Goal: Book appointment/travel/reservation

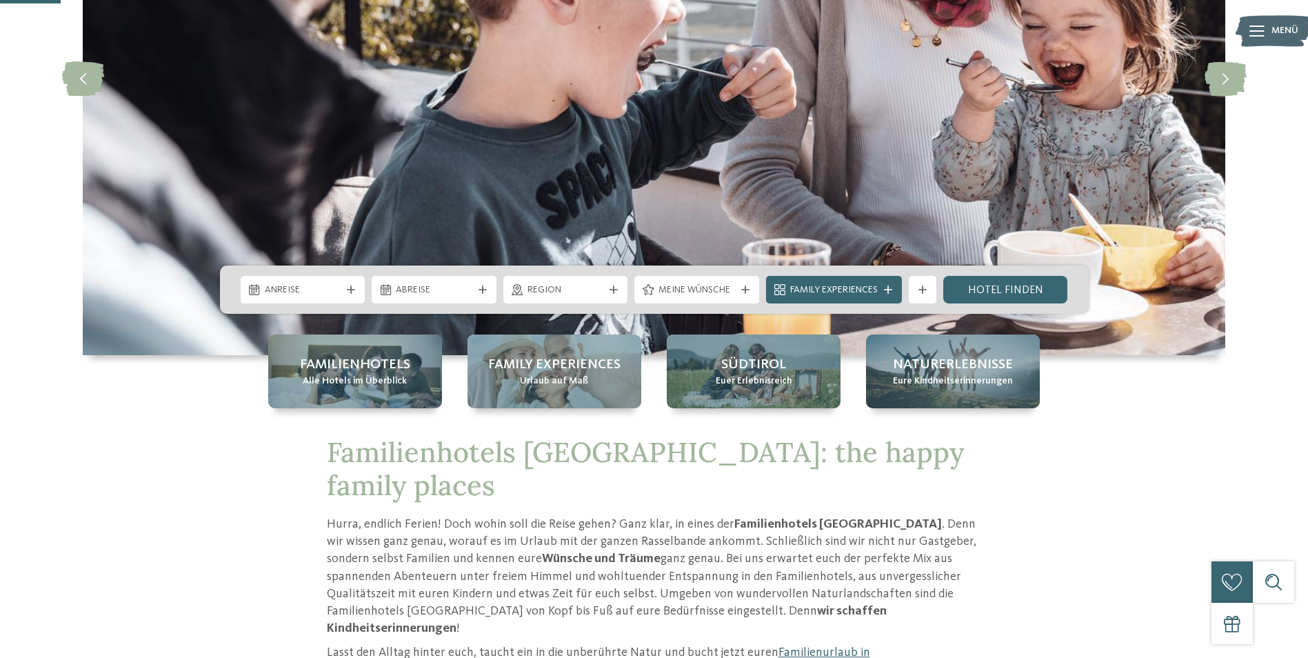
scroll to position [276, 0]
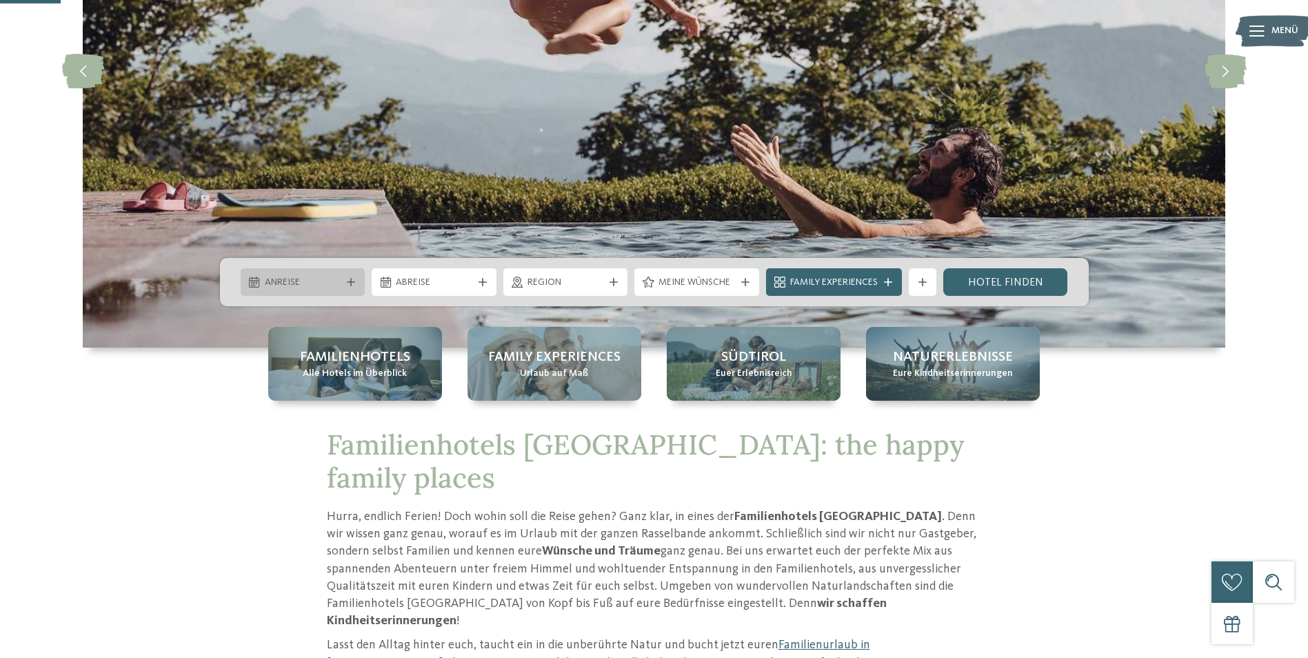
click at [299, 285] on span "Anreise" at bounding box center [303, 283] width 77 height 14
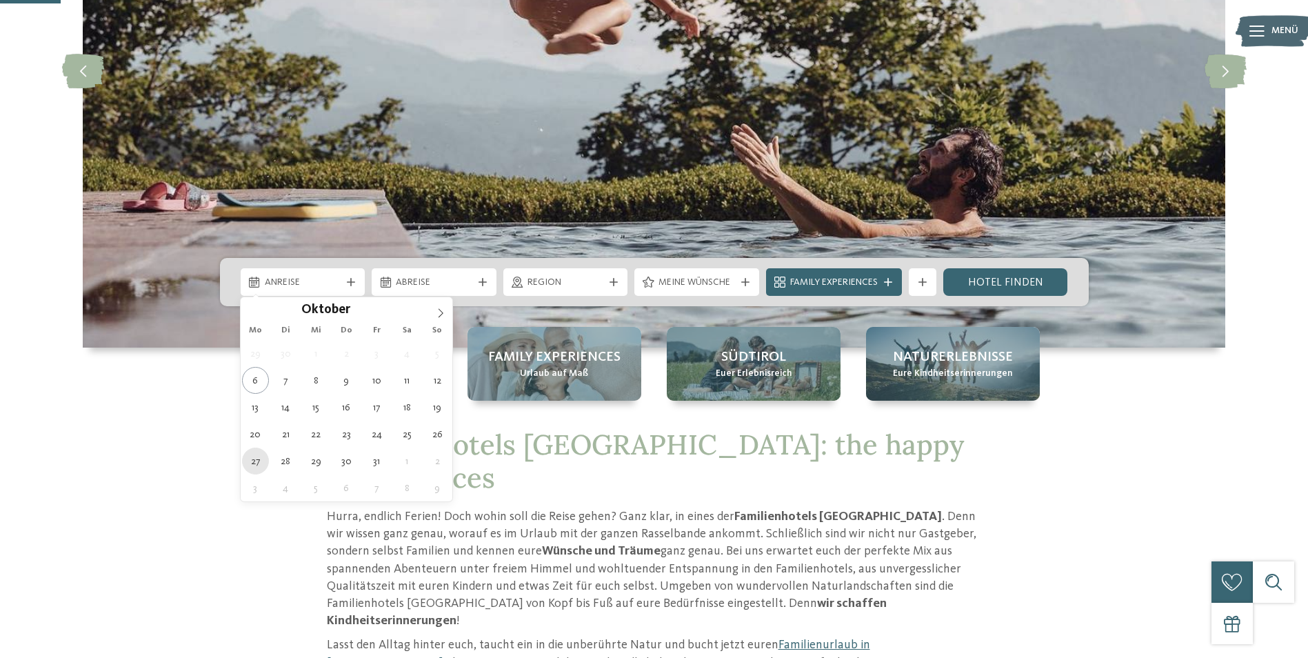
type div "27.10.2025"
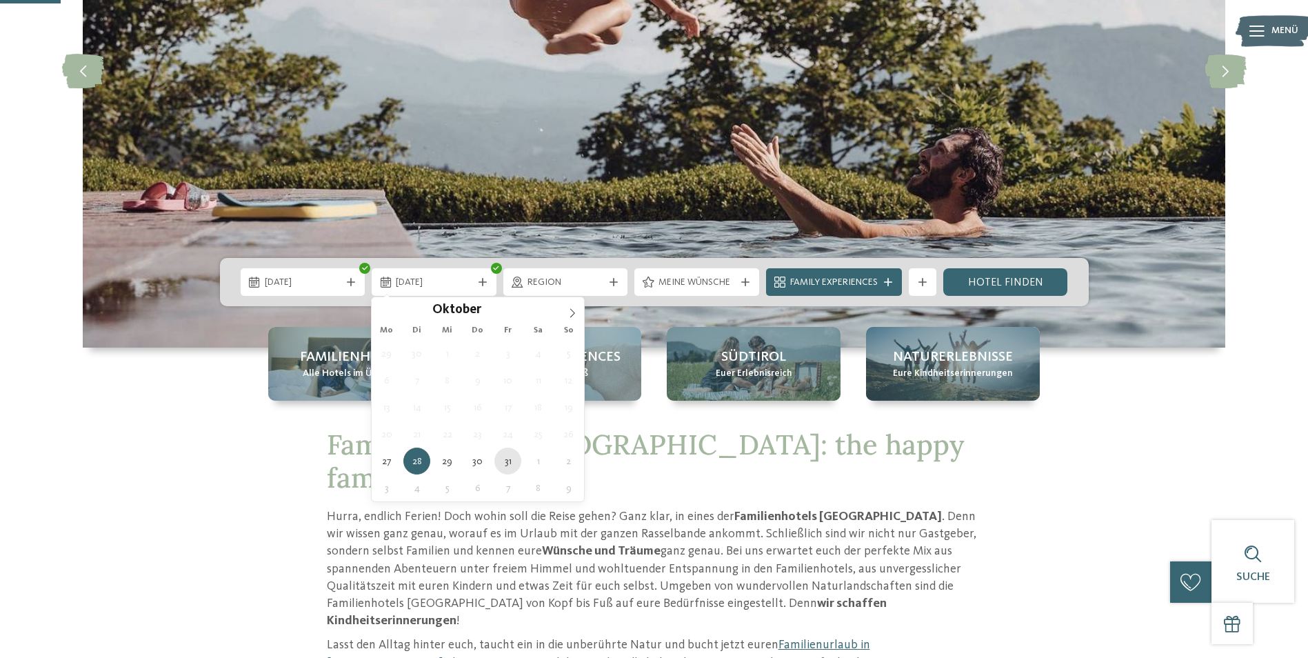
type div "31.10.2025"
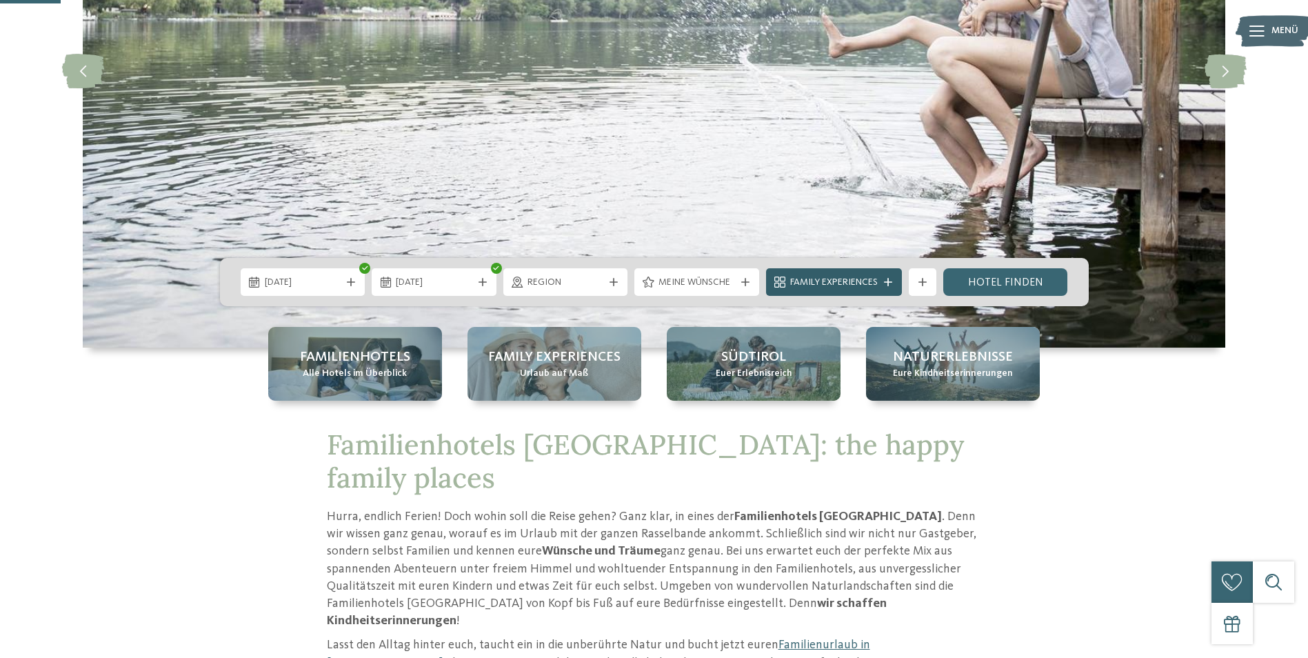
click at [892, 285] on icon at bounding box center [888, 282] width 8 height 8
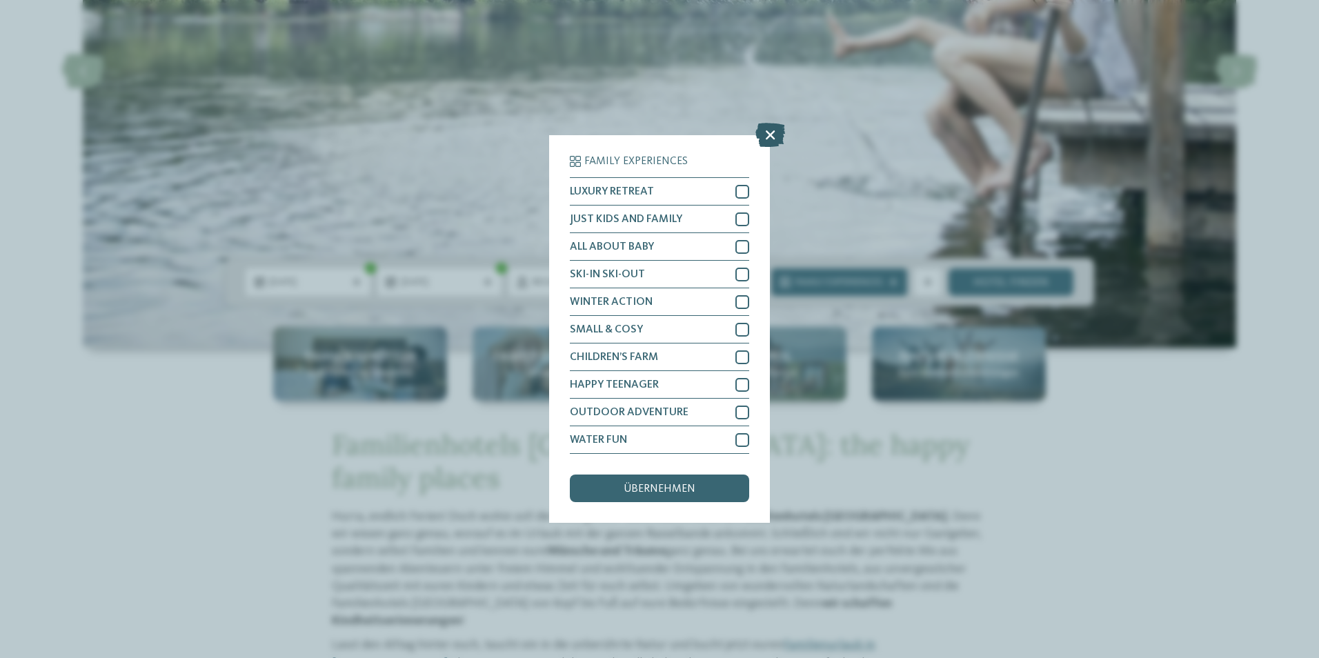
click at [780, 130] on icon at bounding box center [770, 135] width 30 height 24
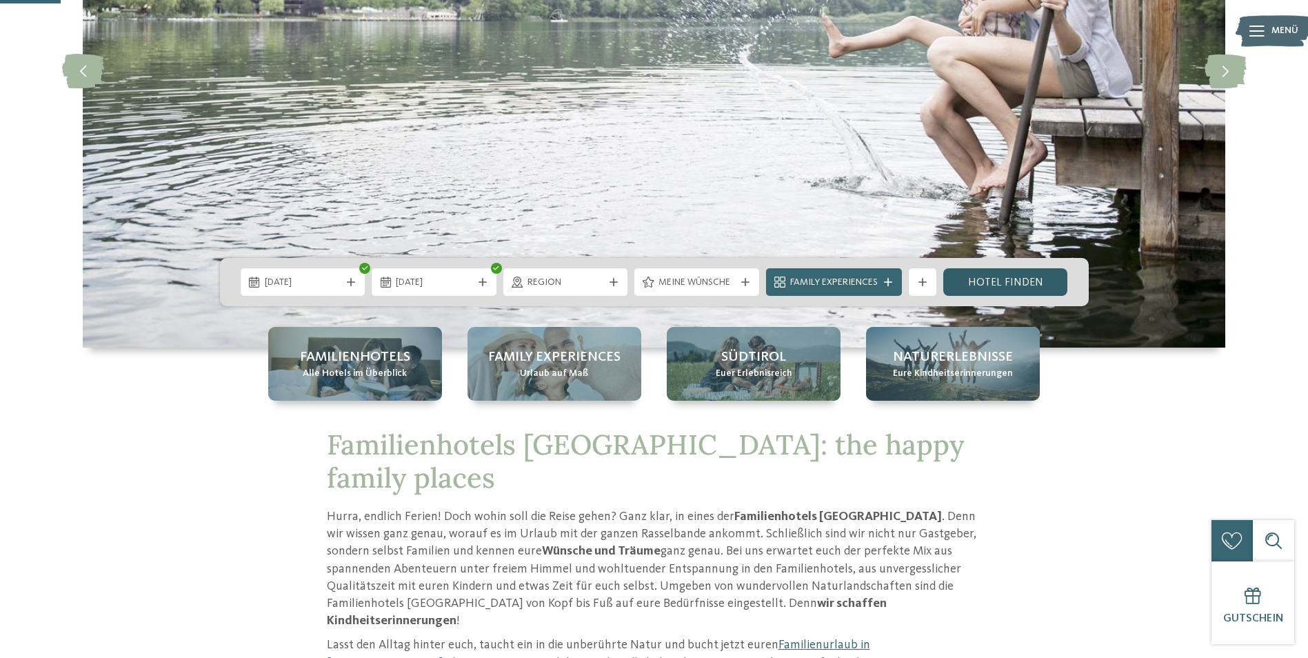
click at [993, 283] on link "Hotel finden" at bounding box center [1005, 282] width 125 height 28
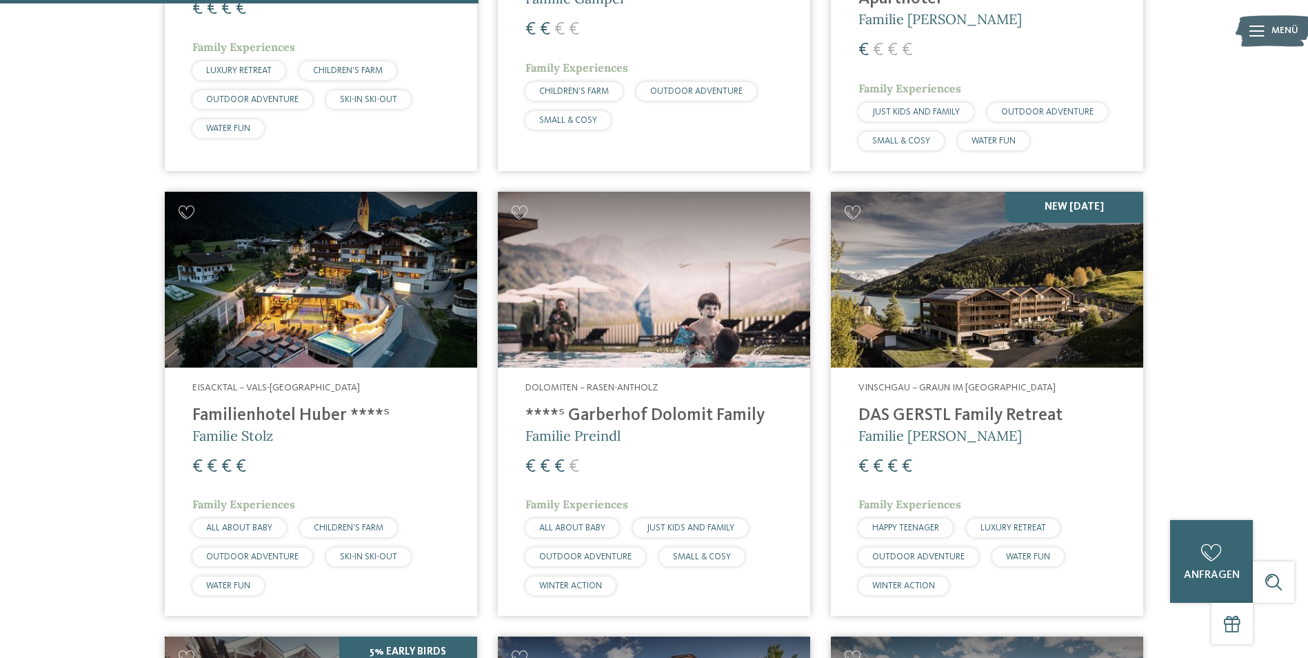
scroll to position [1241, 0]
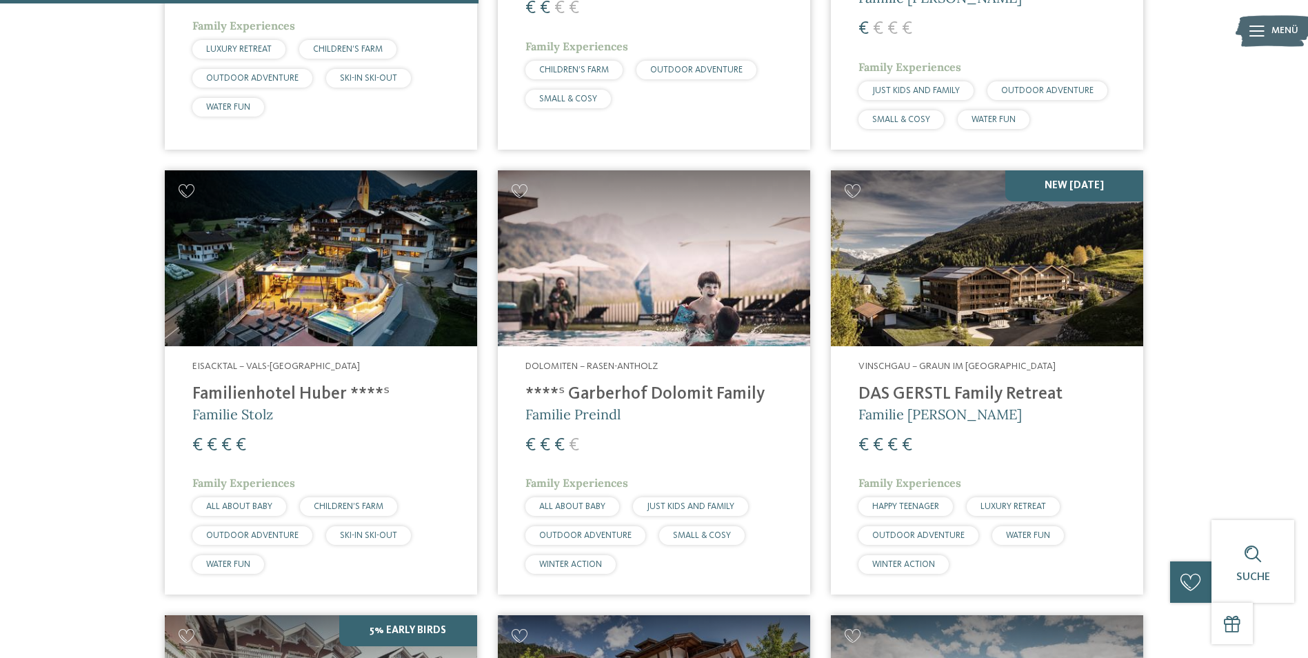
click at [1002, 384] on h4 "DAS GERSTL Family Retreat" at bounding box center [987, 394] width 257 height 21
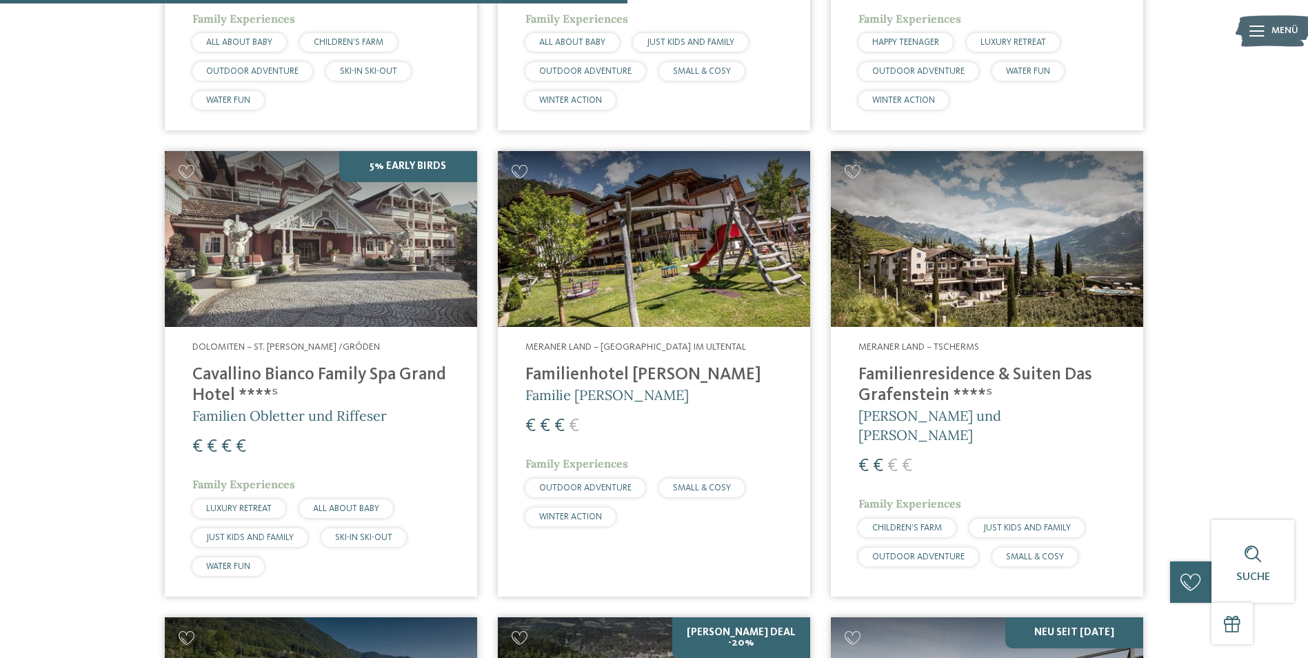
scroll to position [1724, 0]
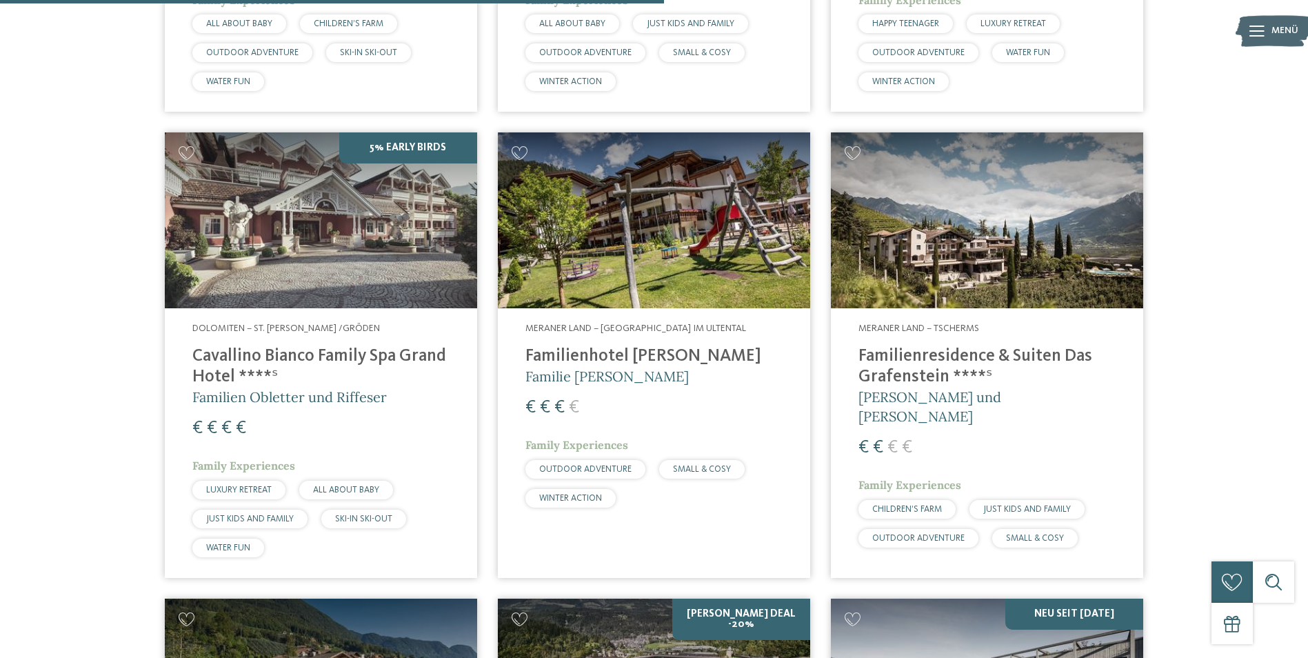
click at [957, 347] on h4 "Familienresidence & Suiten Das Grafenstein ****ˢ" at bounding box center [987, 366] width 257 height 41
click at [924, 352] on h4 "Familienresidence & Suiten Das Grafenstein ****ˢ" at bounding box center [987, 366] width 257 height 41
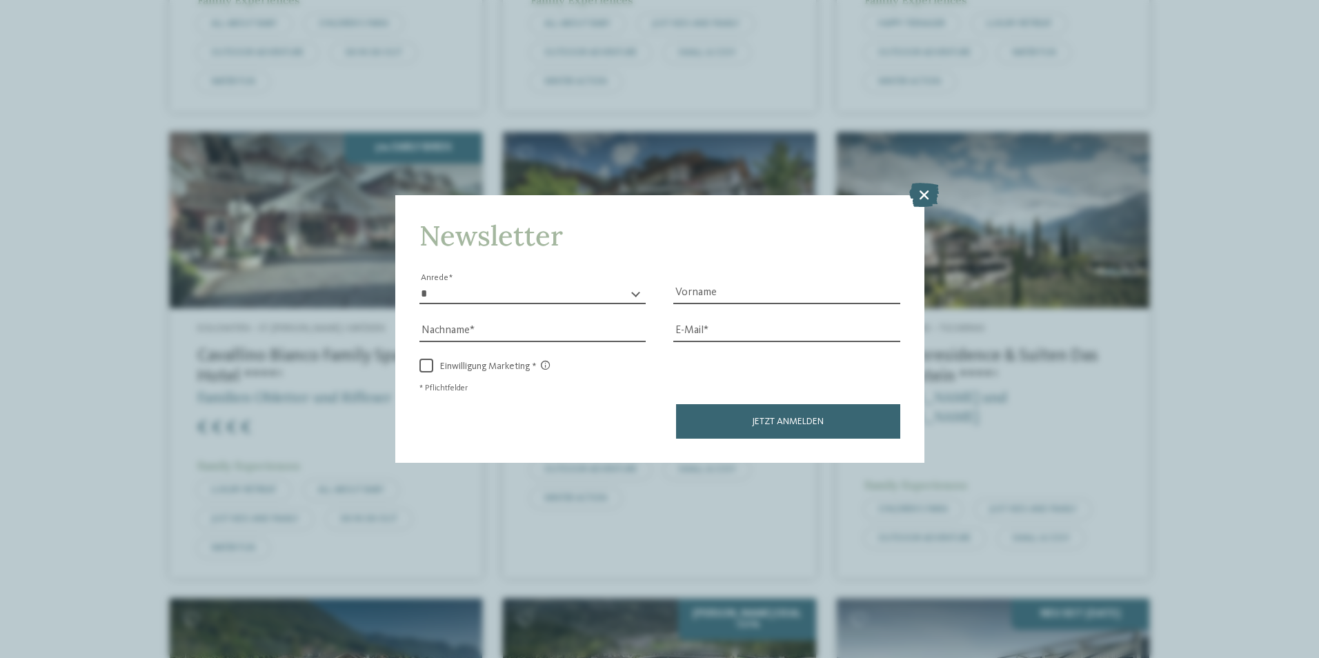
click at [917, 197] on icon at bounding box center [924, 194] width 30 height 24
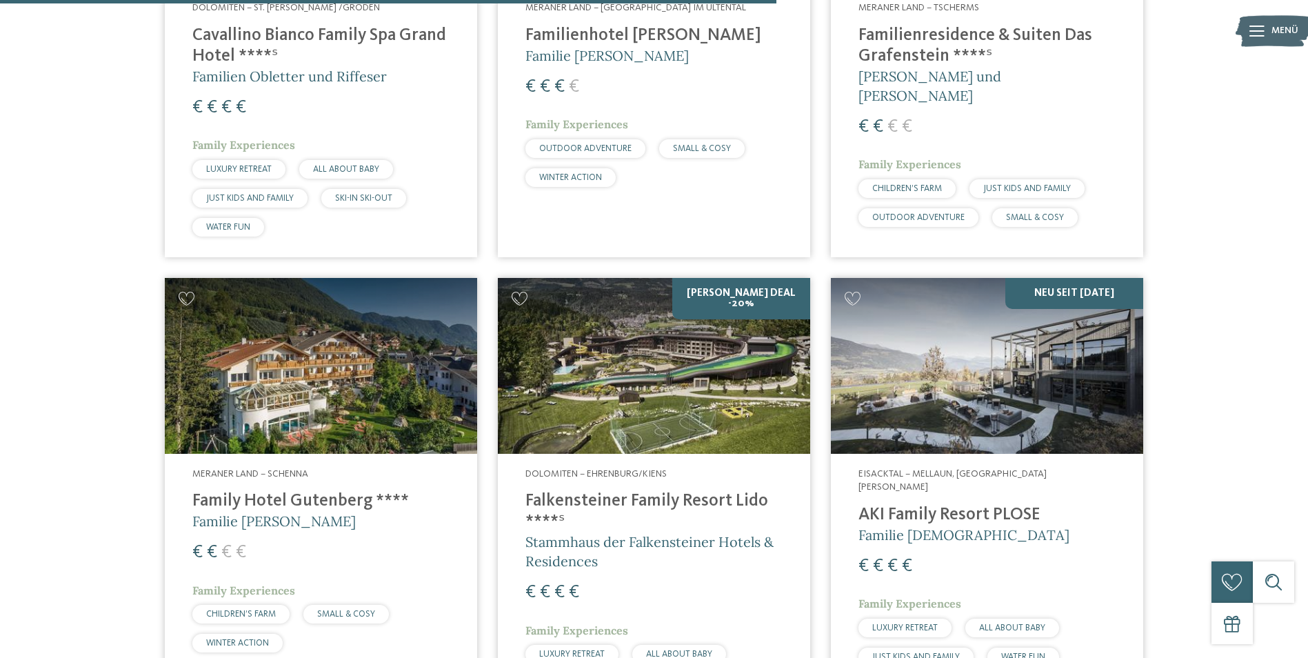
scroll to position [2069, 0]
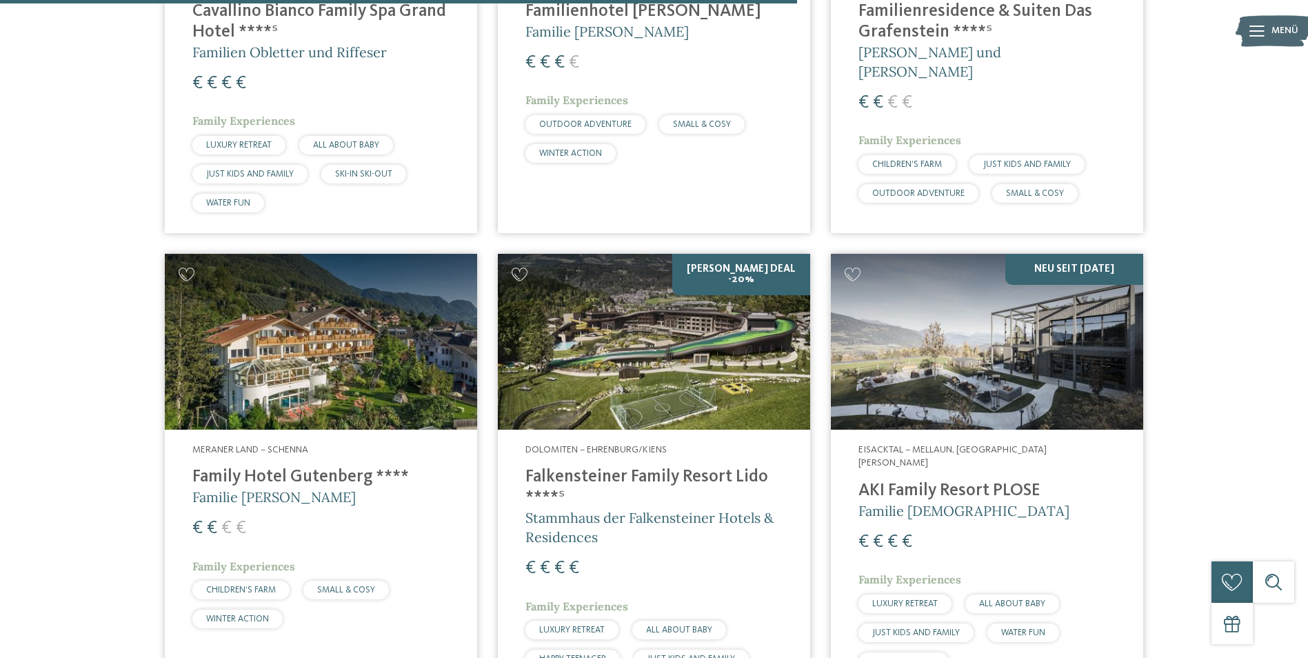
click at [333, 467] on h4 "Family Hotel Gutenberg ****" at bounding box center [320, 477] width 257 height 21
click at [682, 468] on h4 "Falkensteiner Family Resort Lido ****ˢ" at bounding box center [654, 487] width 257 height 41
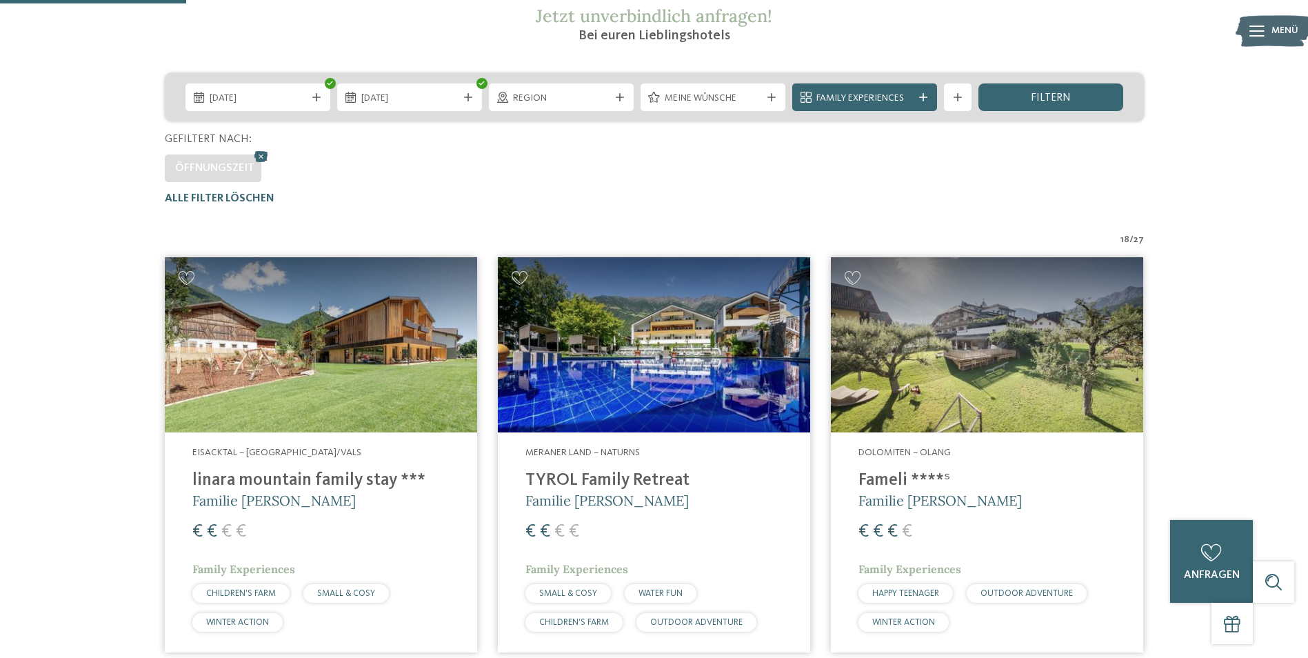
scroll to position [483, 0]
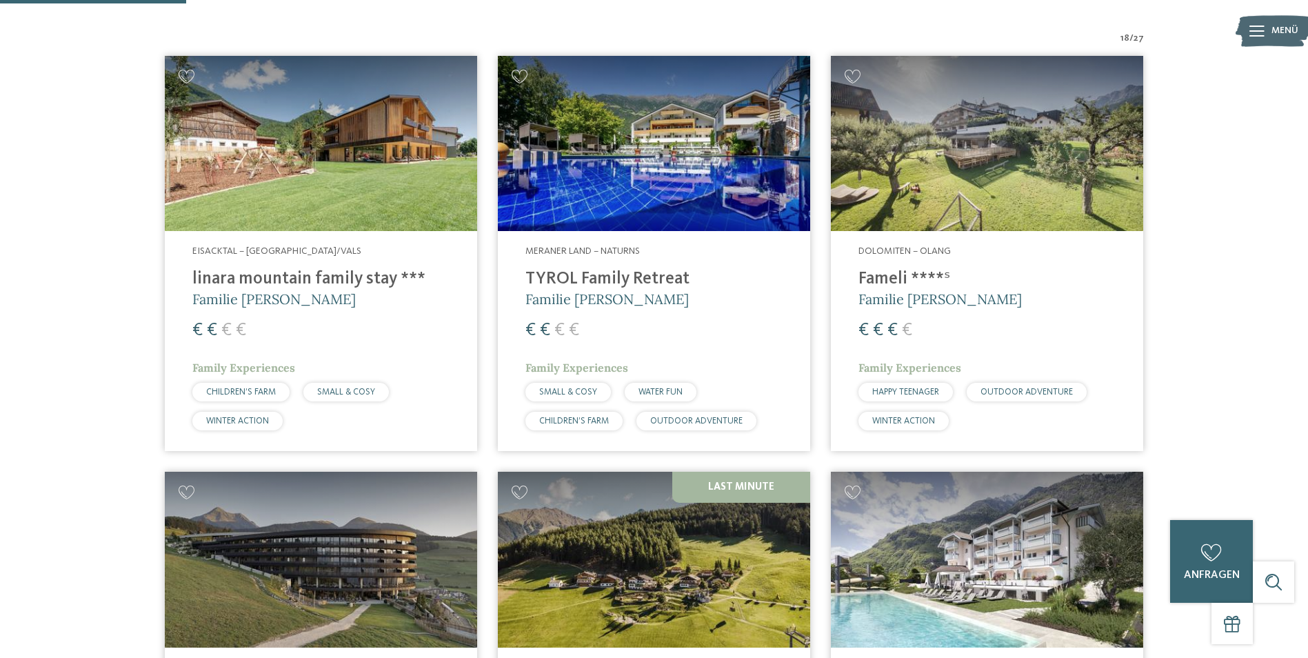
click at [337, 285] on h4 "linara mountain family stay ***" at bounding box center [320, 279] width 257 height 21
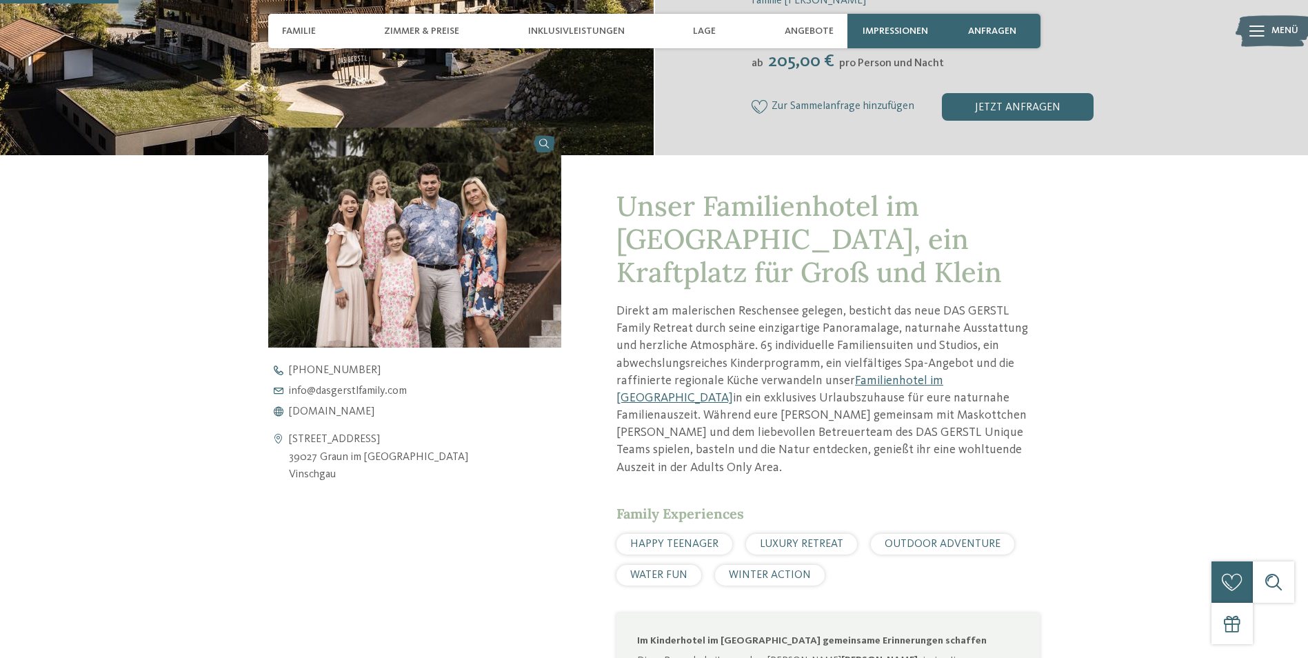
scroll to position [414, 0]
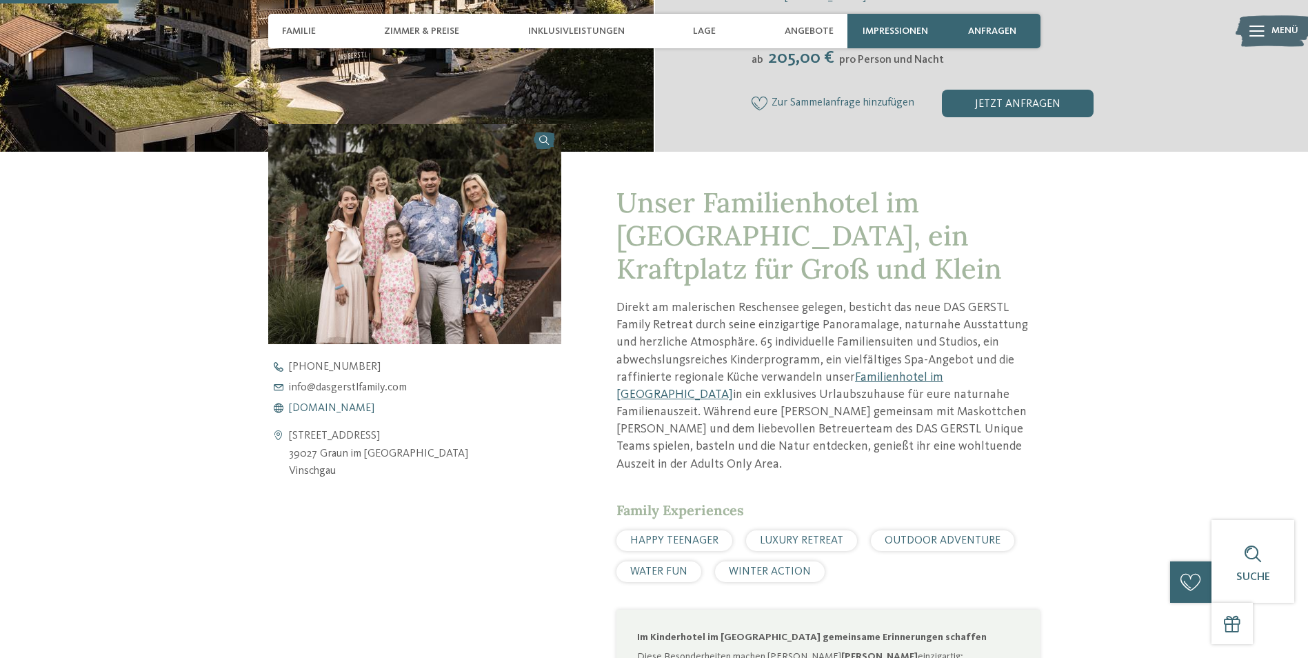
click at [359, 408] on span "www.dasgerstlfamily.com" at bounding box center [332, 408] width 86 height 11
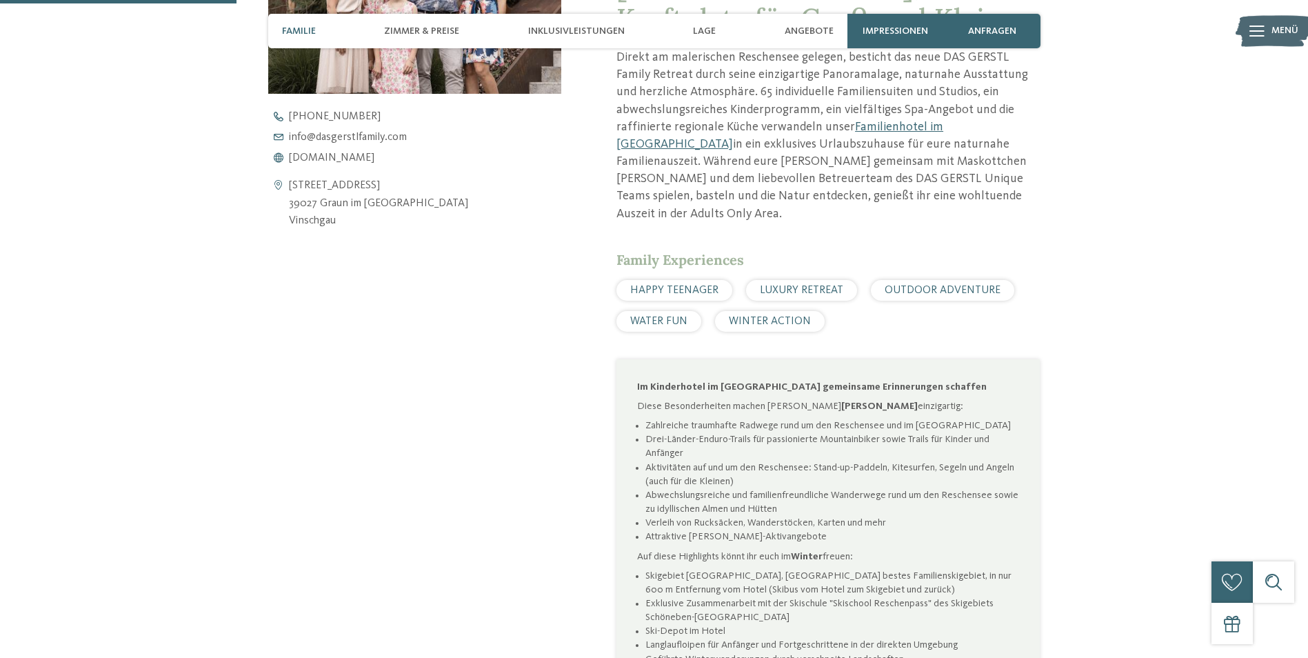
scroll to position [828, 0]
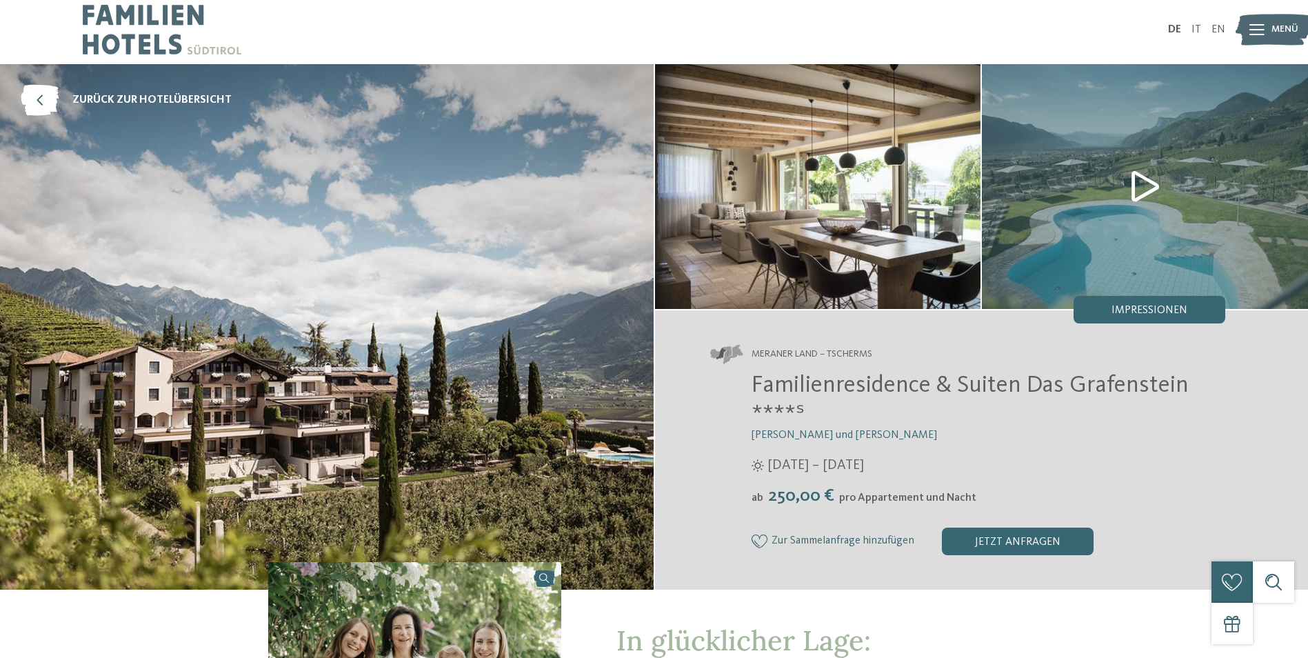
scroll to position [345, 0]
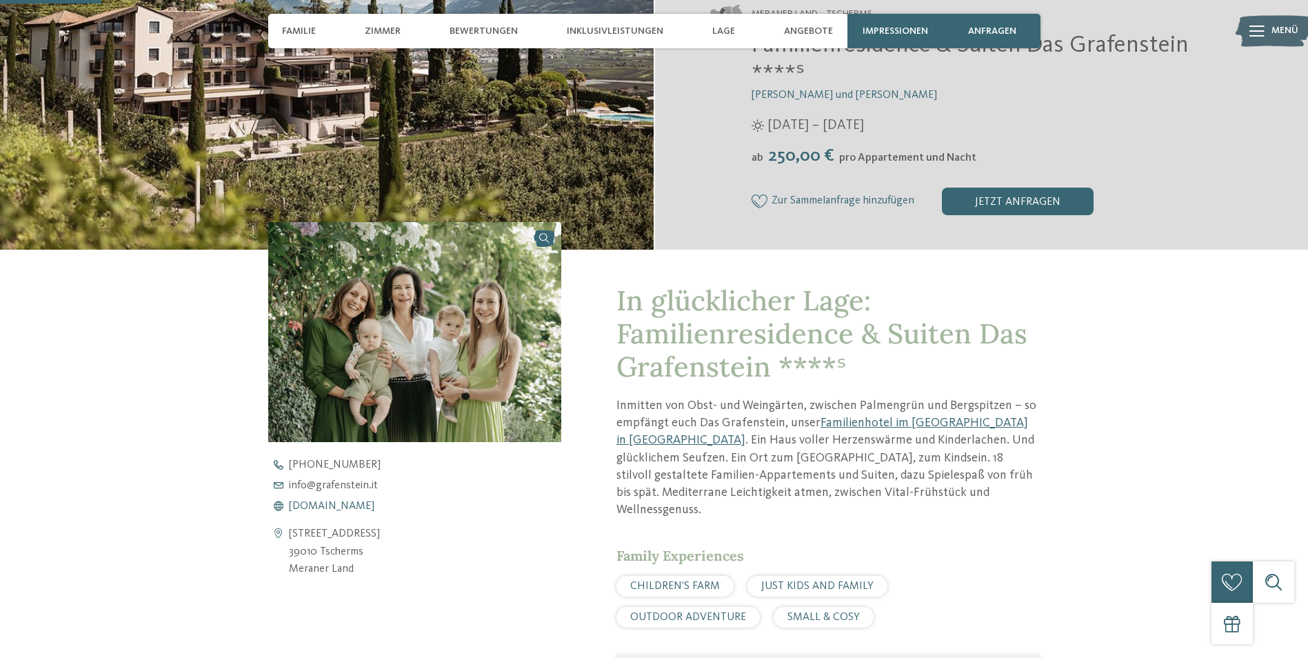
click at [324, 507] on span "www.grafenstein.it" at bounding box center [332, 506] width 86 height 11
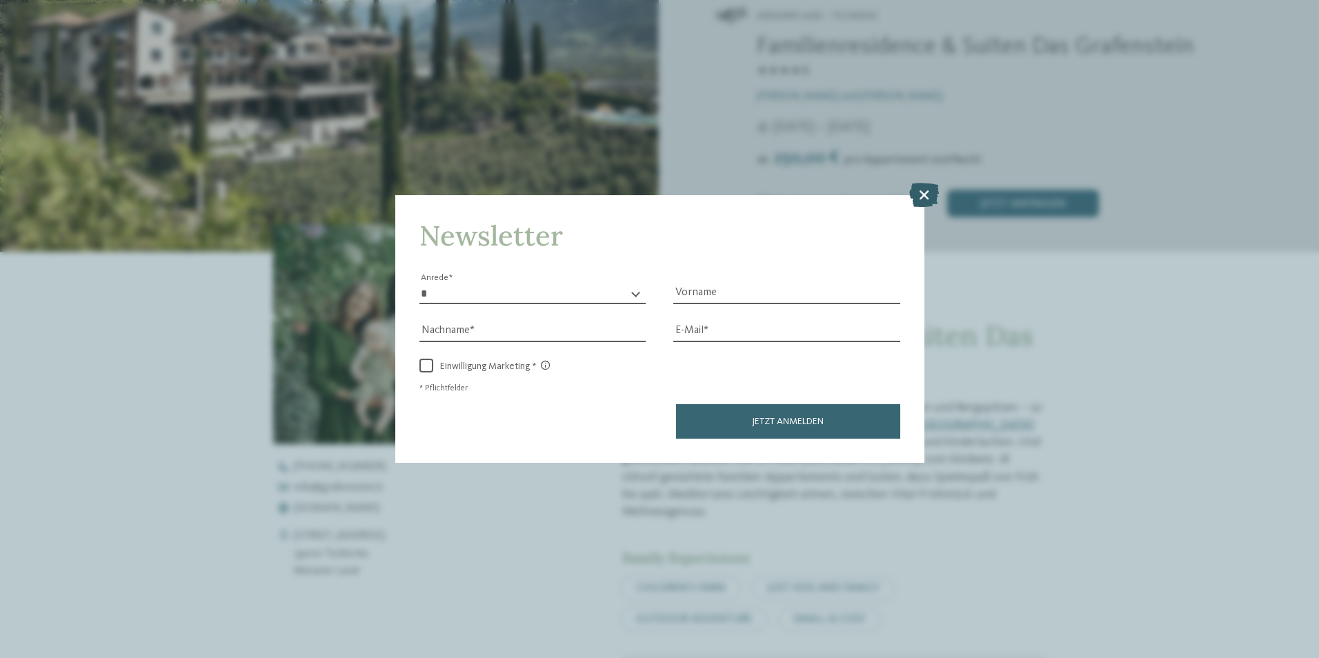
click at [928, 201] on icon at bounding box center [924, 194] width 30 height 24
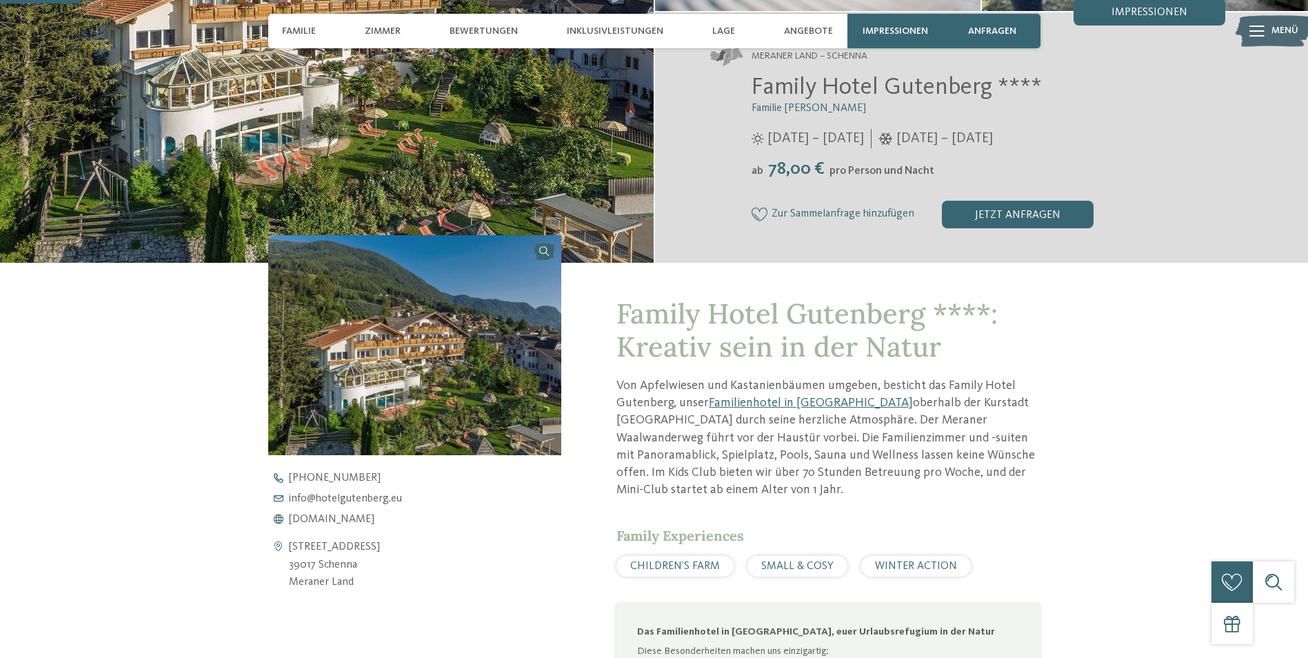
scroll to position [345, 0]
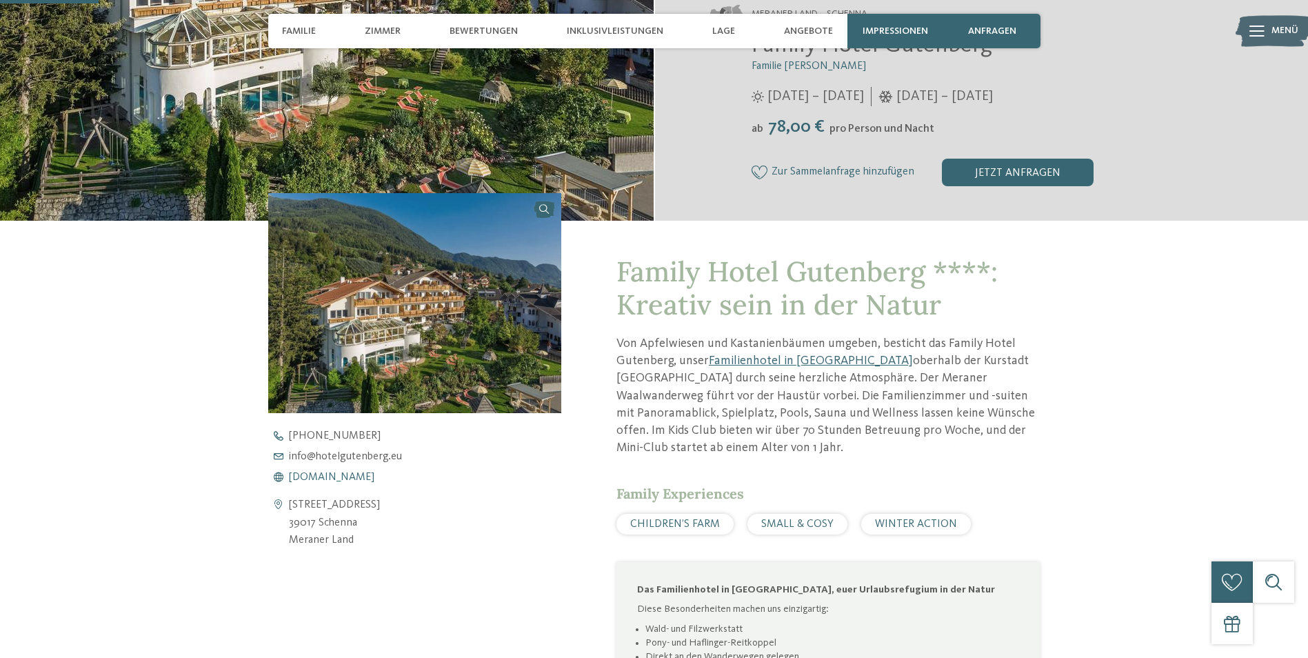
click at [351, 480] on span "[DOMAIN_NAME]" at bounding box center [332, 477] width 86 height 11
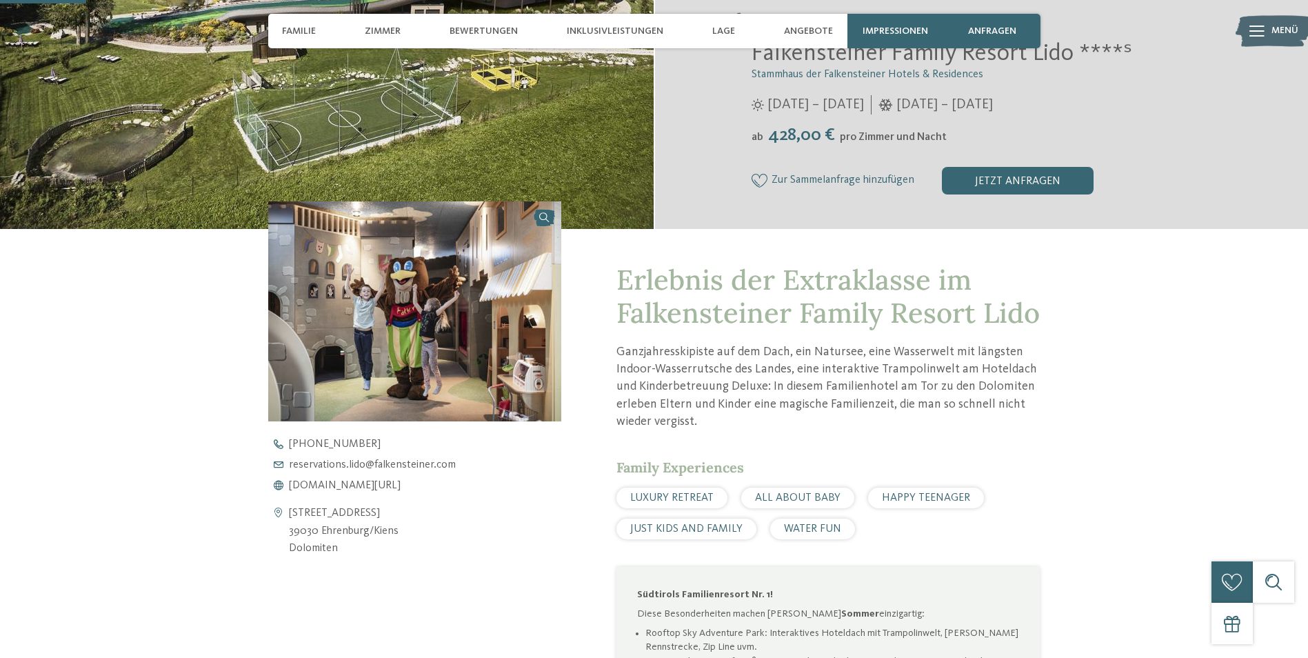
scroll to position [345, 0]
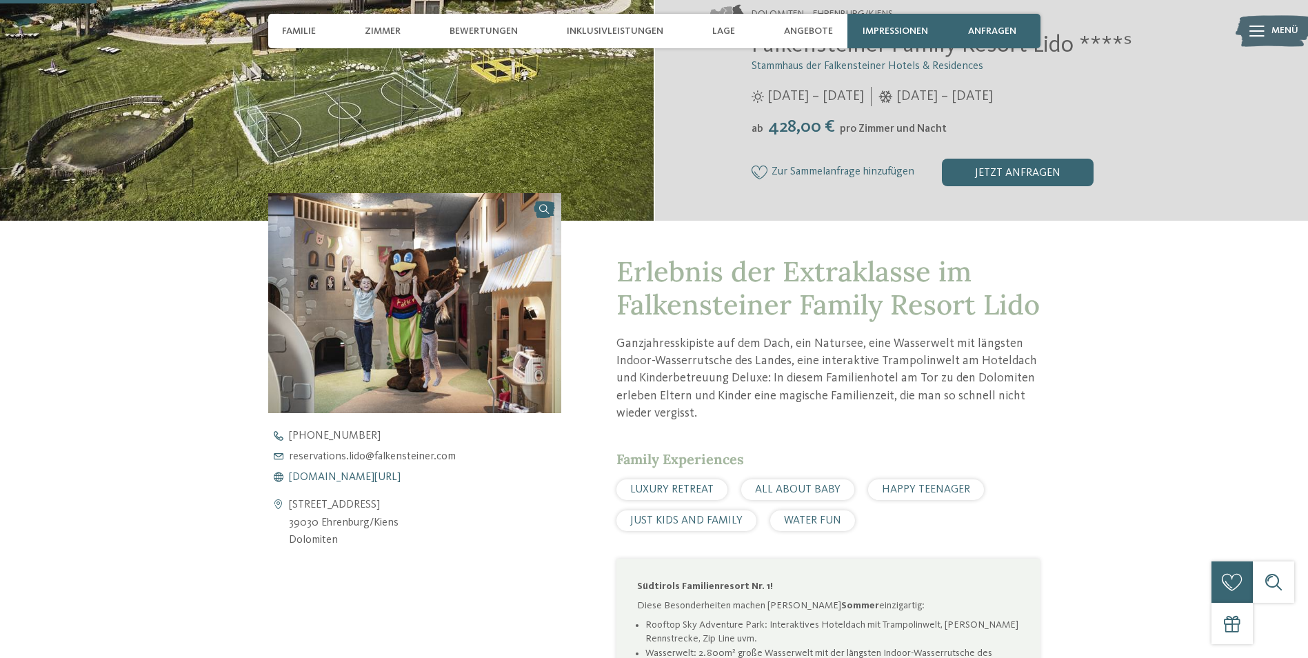
click at [363, 478] on span "www.falkensteiner.com/lido" at bounding box center [345, 477] width 112 height 11
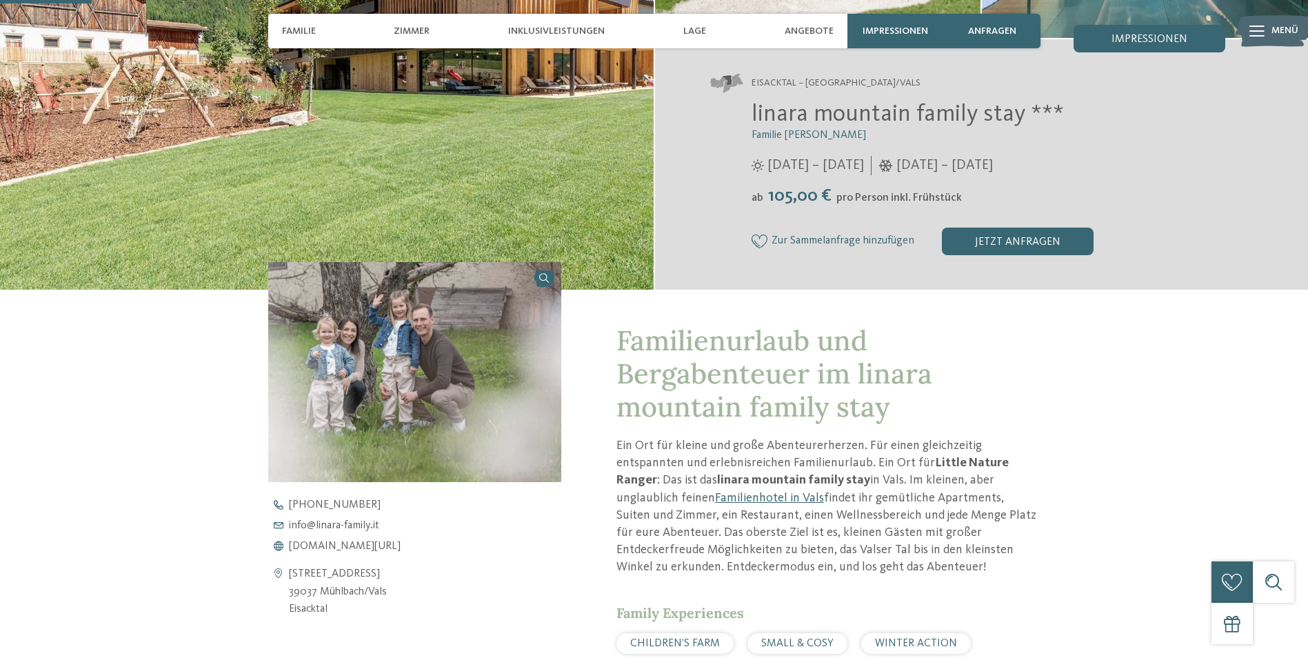
scroll to position [483, 0]
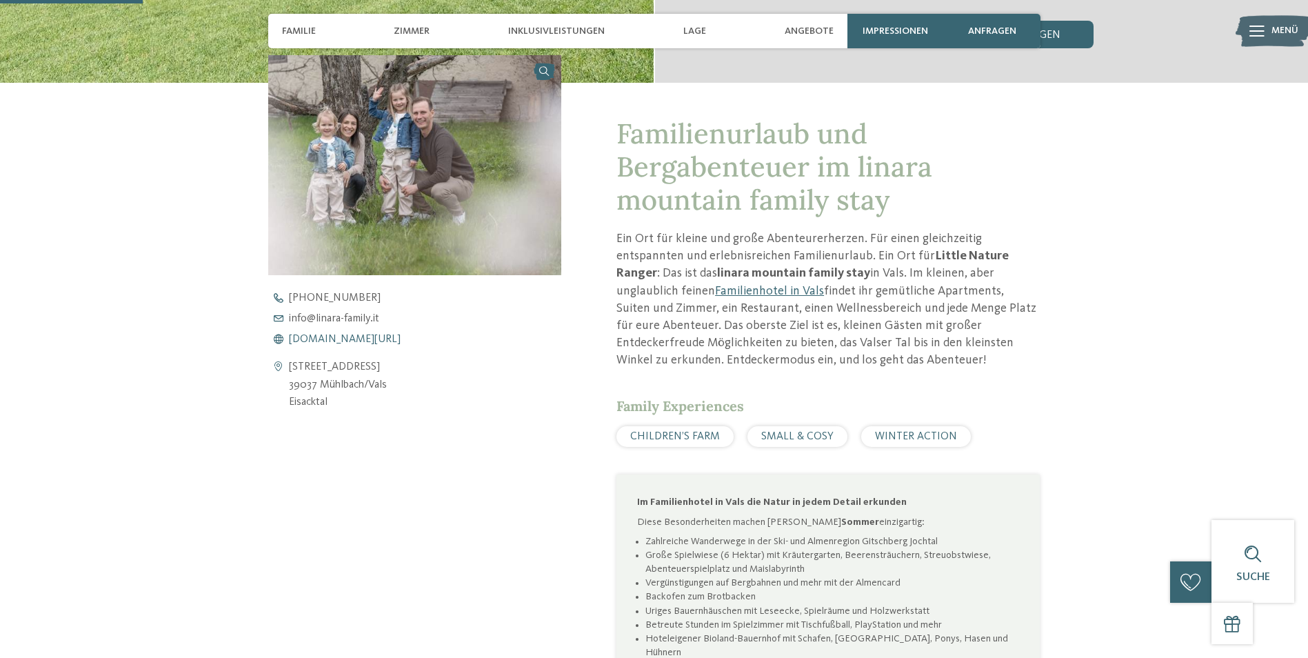
click at [340, 339] on span "www.linara-family.it/de" at bounding box center [345, 339] width 112 height 11
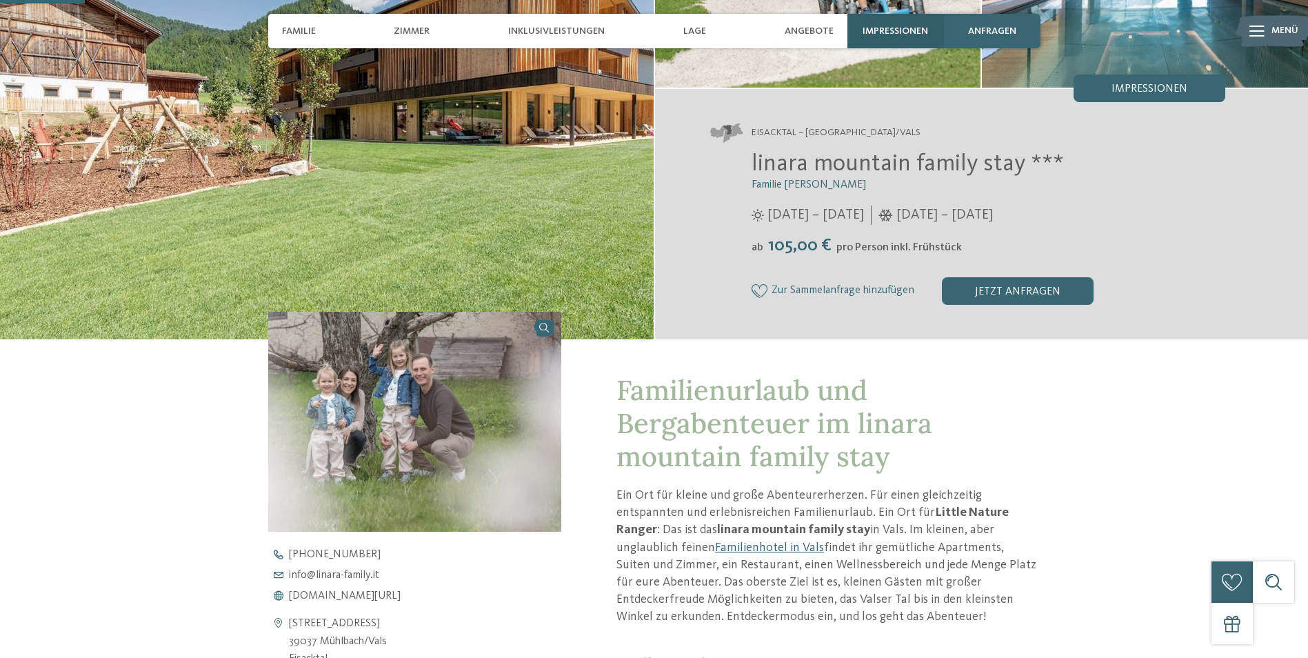
scroll to position [207, 0]
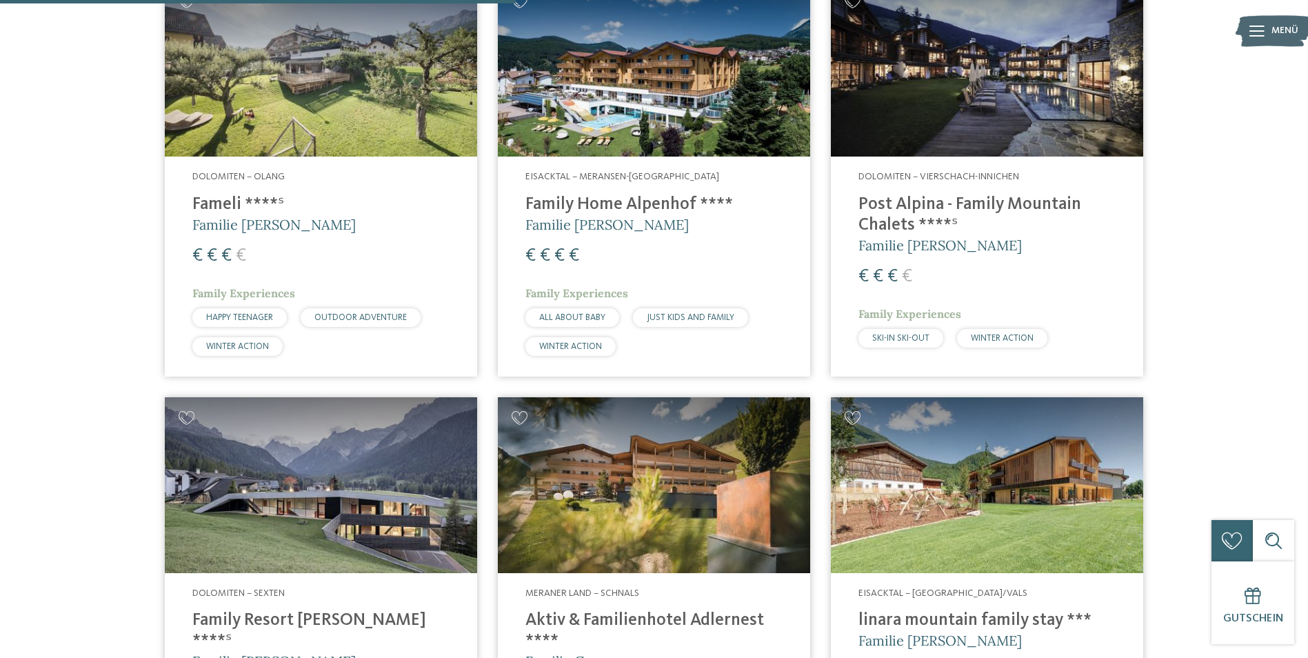
scroll to position [2000, 0]
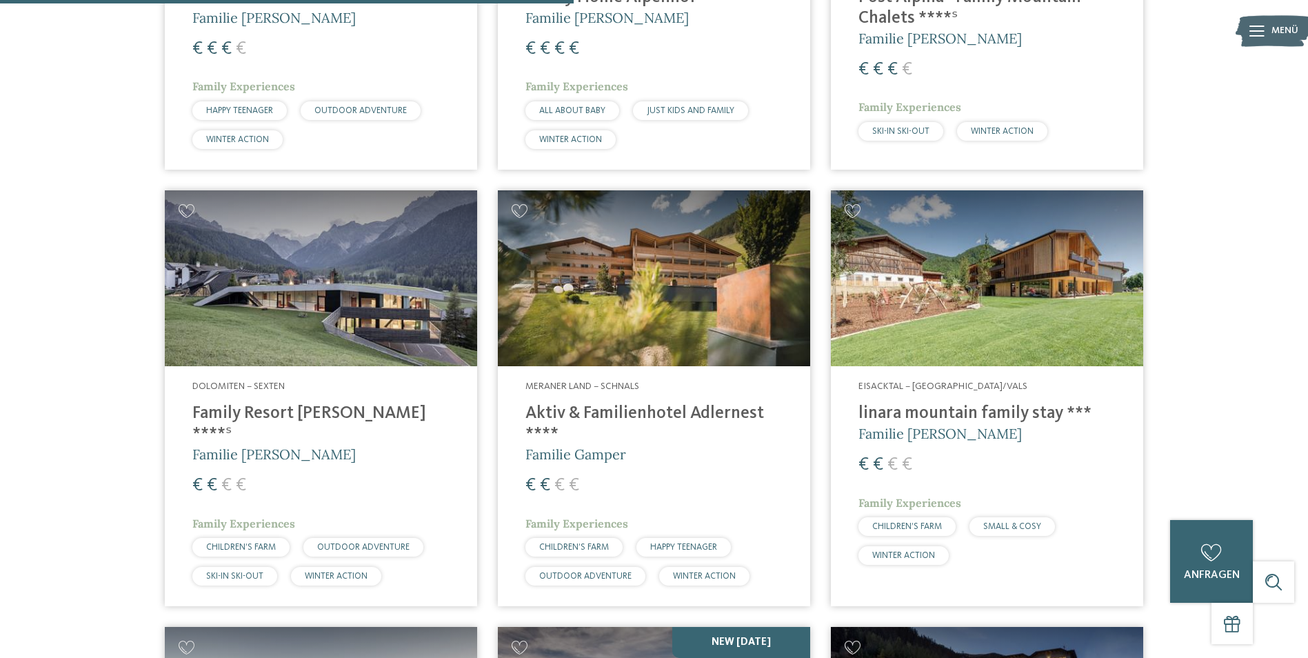
click at [312, 403] on h4 "Family Resort [PERSON_NAME] ****ˢ" at bounding box center [320, 423] width 257 height 41
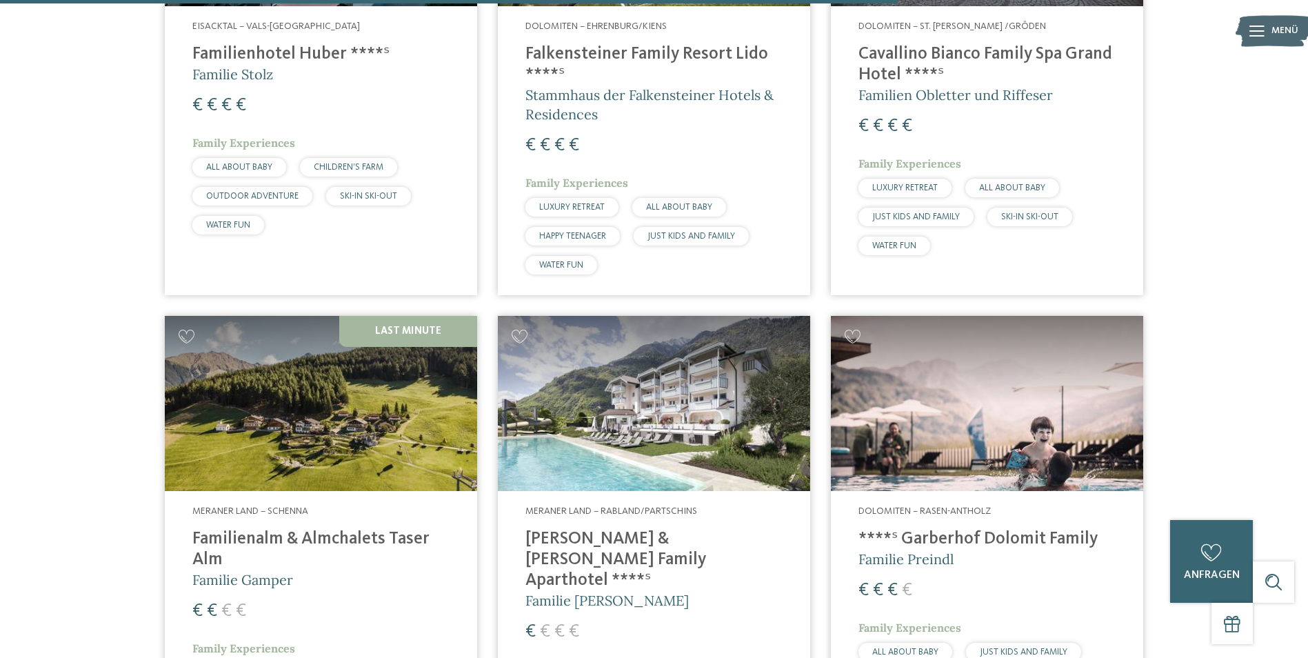
scroll to position [3517, 0]
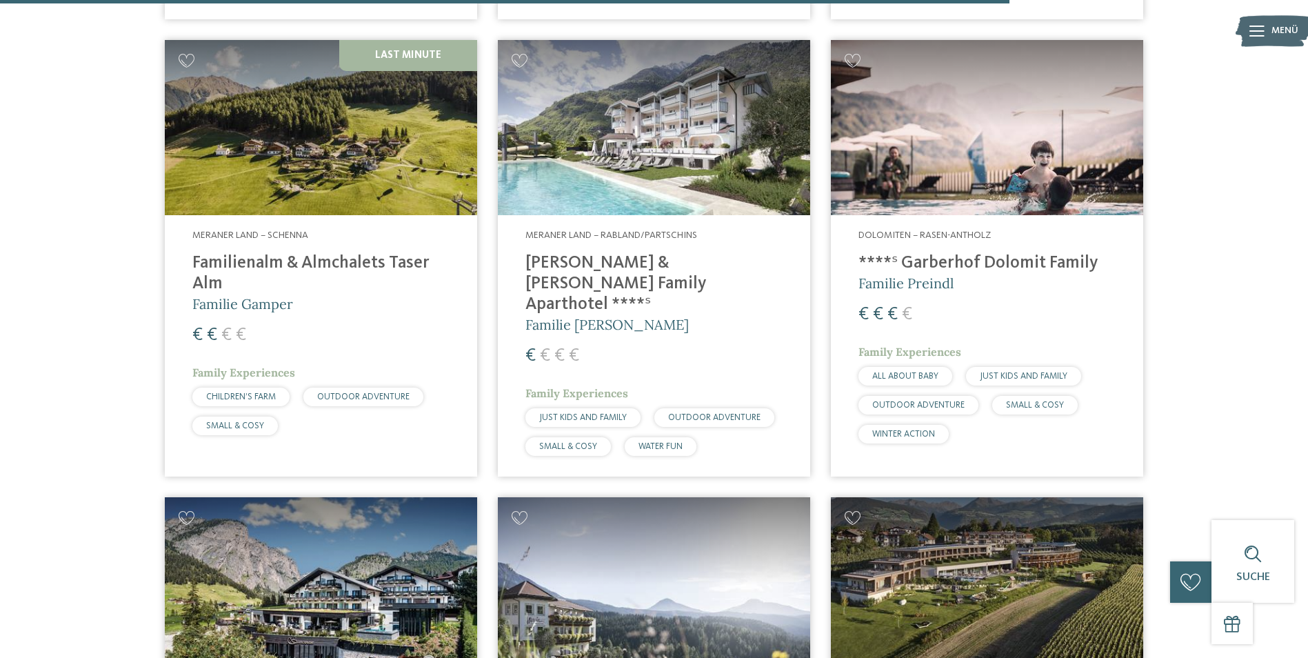
click at [617, 253] on h4 "[PERSON_NAME] & [PERSON_NAME] Family Aparthotel ****ˢ" at bounding box center [654, 284] width 257 height 62
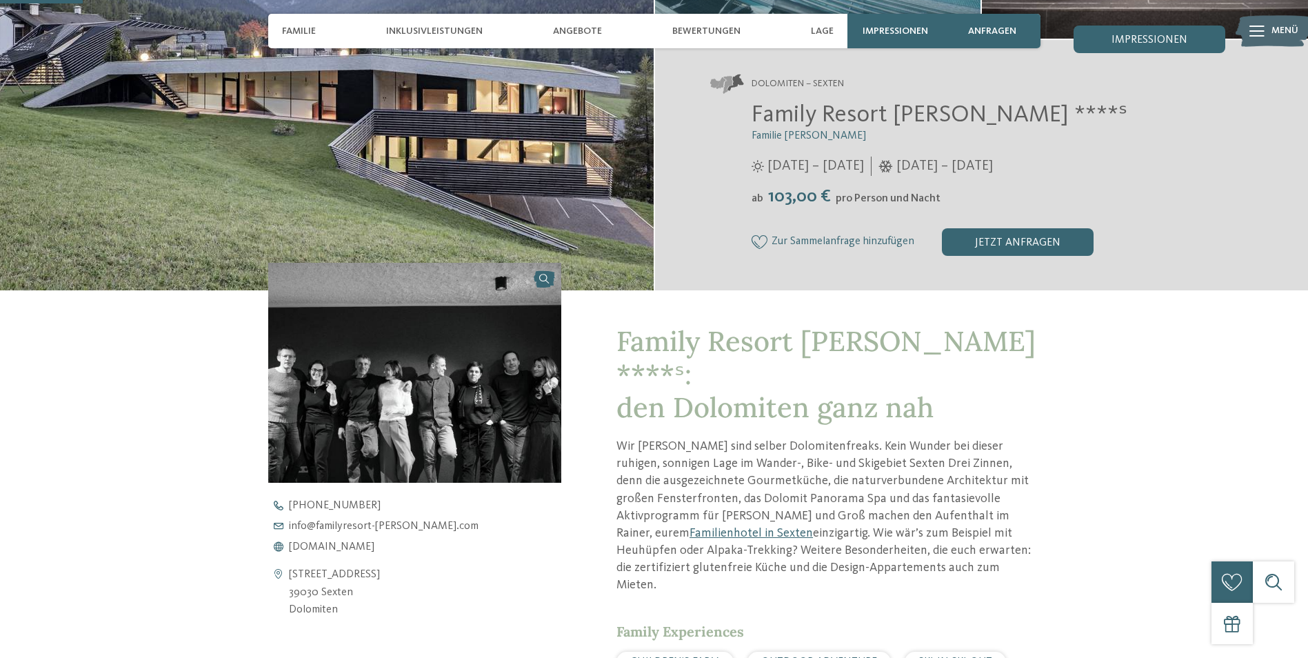
scroll to position [276, 0]
click at [350, 545] on span "www.familyresort-rainer.com" at bounding box center [332, 546] width 86 height 11
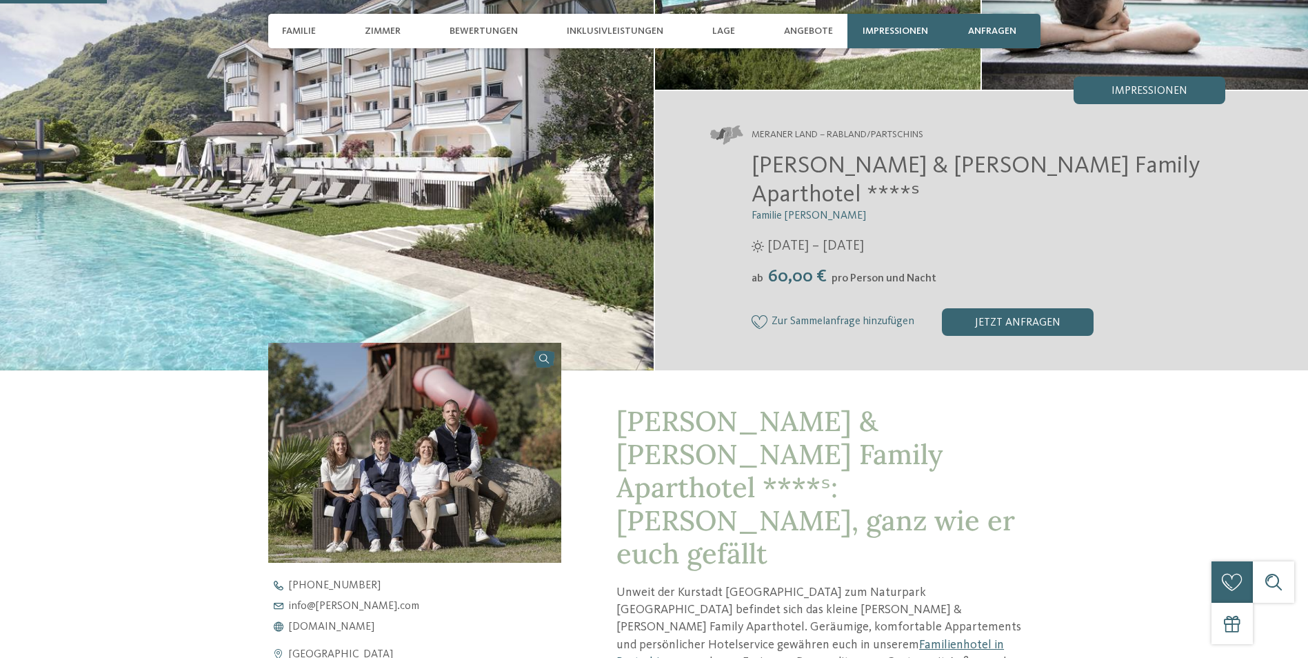
scroll to position [414, 0]
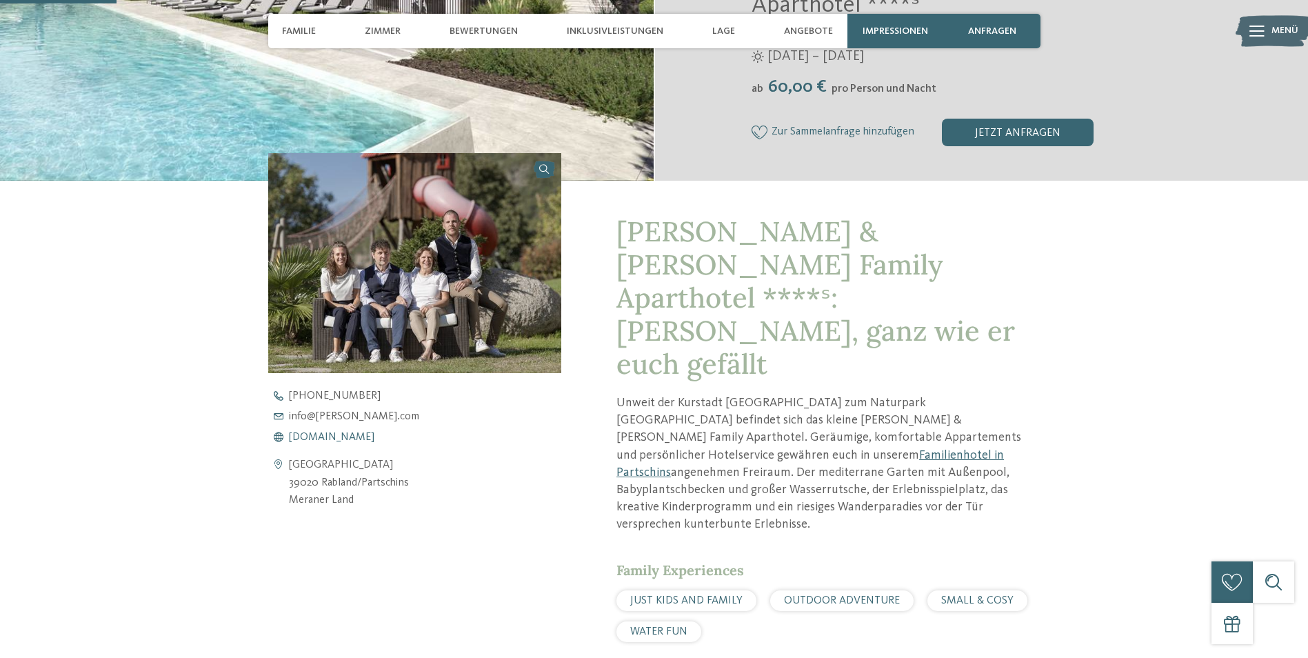
click at [347, 432] on span "[DOMAIN_NAME]" at bounding box center [332, 437] width 86 height 11
